Goal: Task Accomplishment & Management: Manage account settings

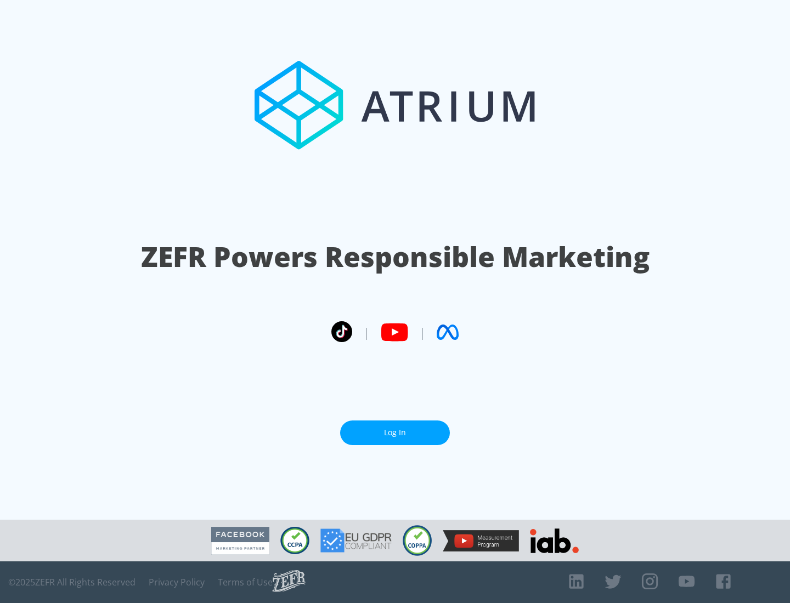
click at [395, 433] on link "Log In" at bounding box center [395, 433] width 110 height 25
